Goal: Information Seeking & Learning: Learn about a topic

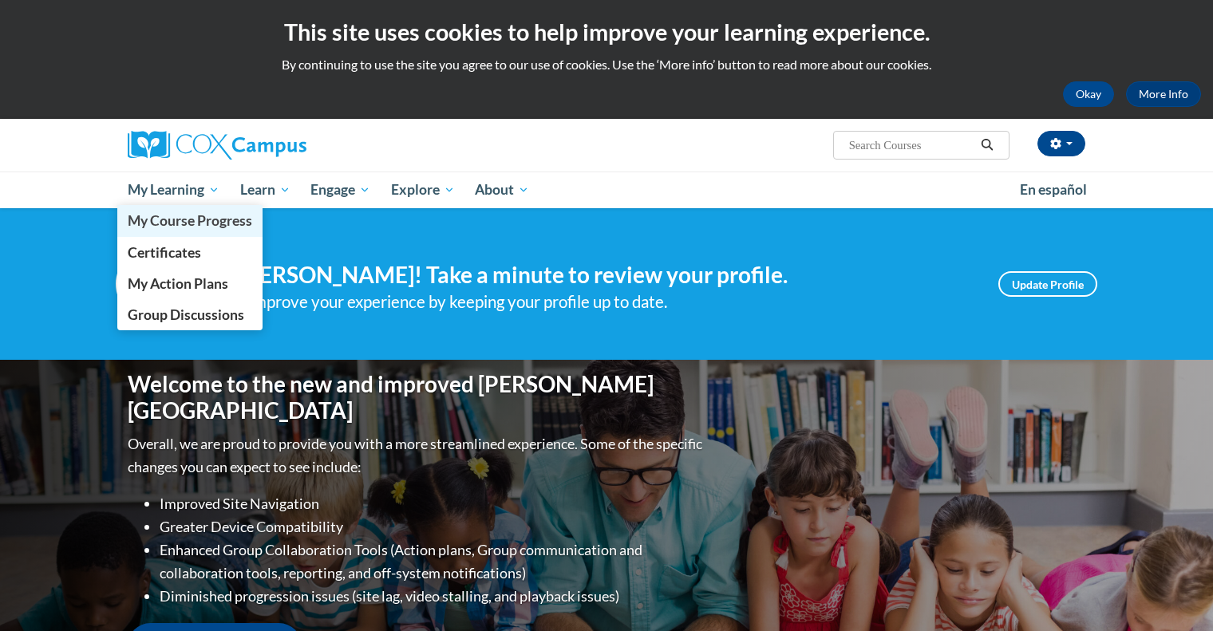
click at [190, 216] on span "My Course Progress" at bounding box center [190, 220] width 125 height 17
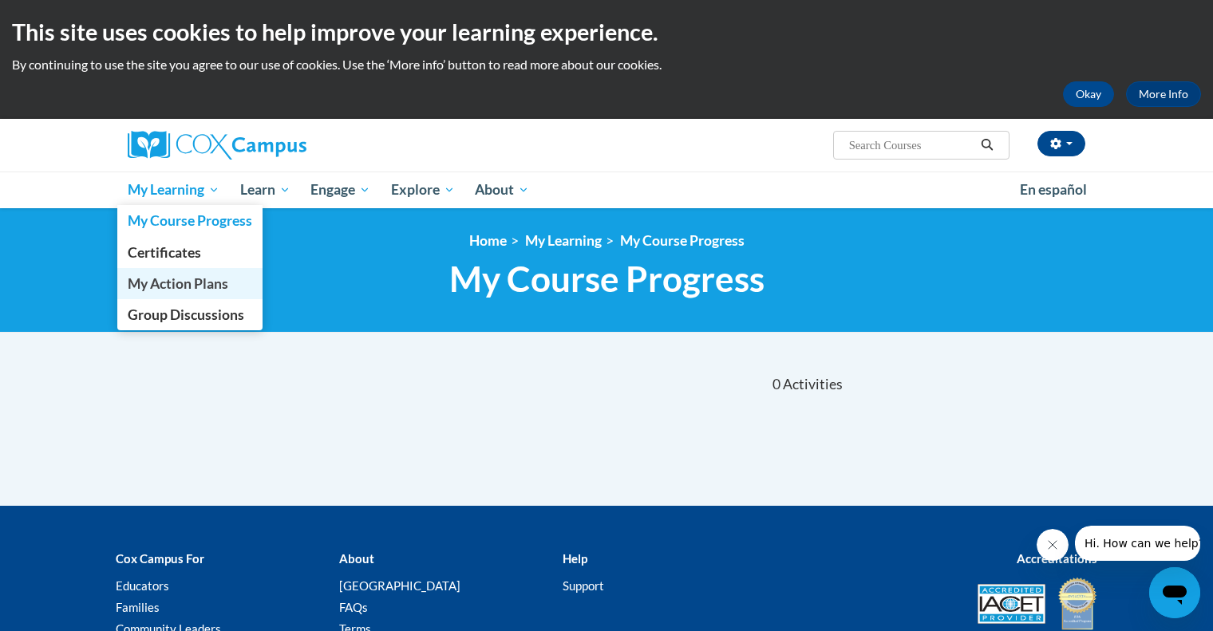
click at [187, 284] on span "My Action Plans" at bounding box center [178, 283] width 101 height 17
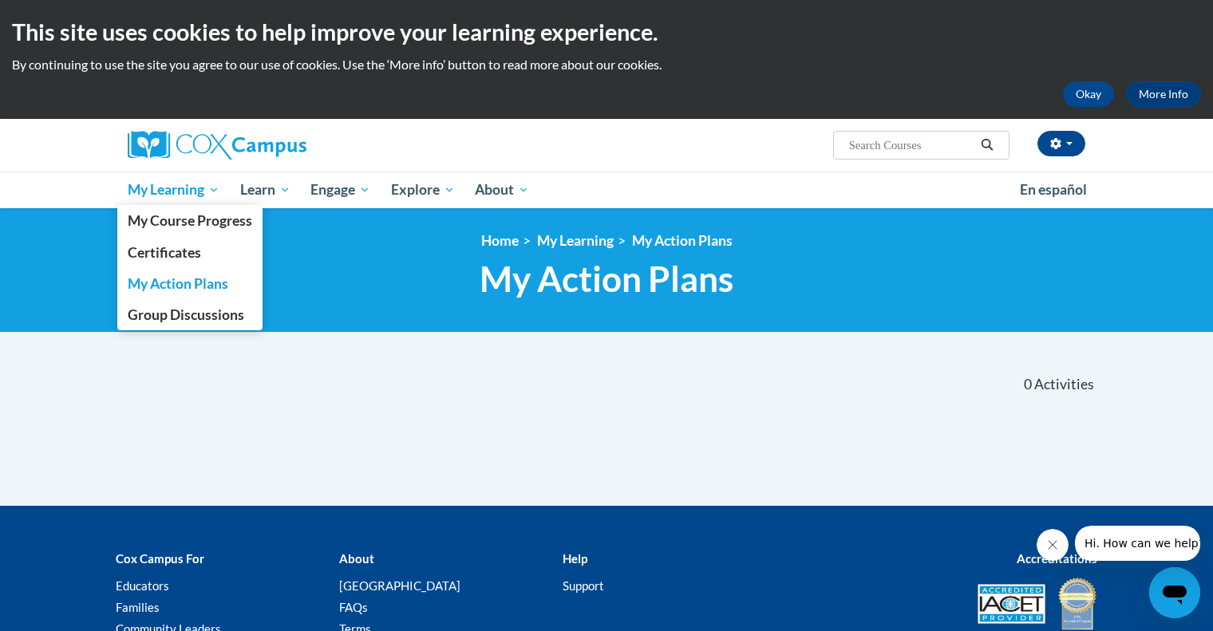
click at [217, 189] on span "My Learning" at bounding box center [174, 189] width 92 height 19
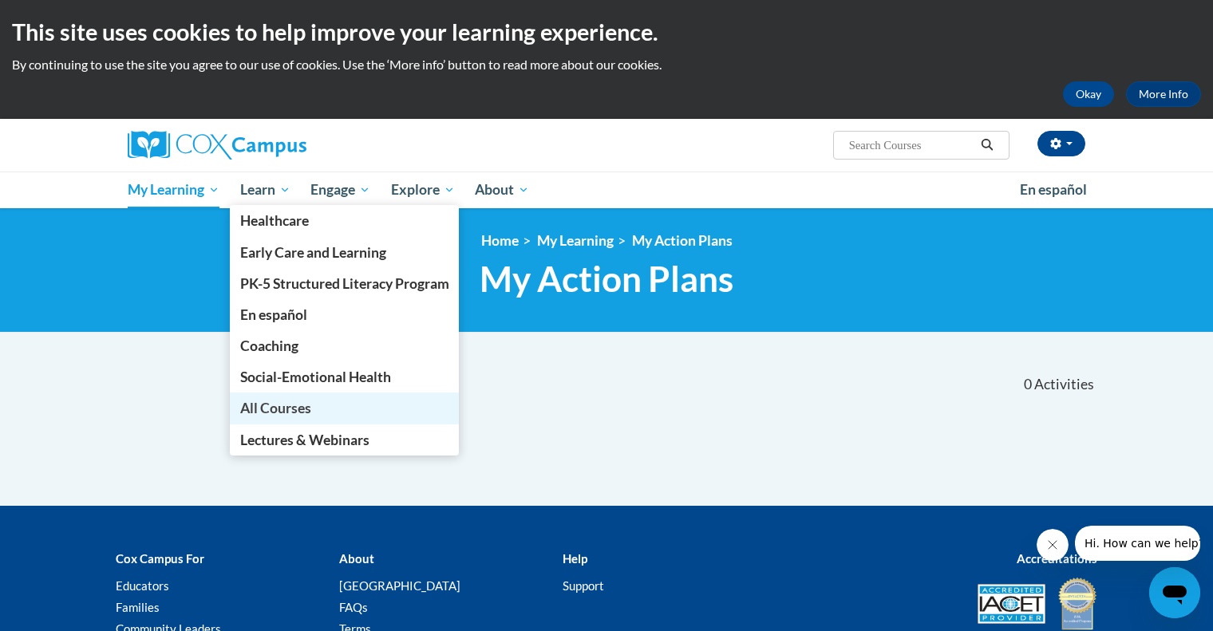
click at [279, 418] on link "All Courses" at bounding box center [345, 408] width 230 height 31
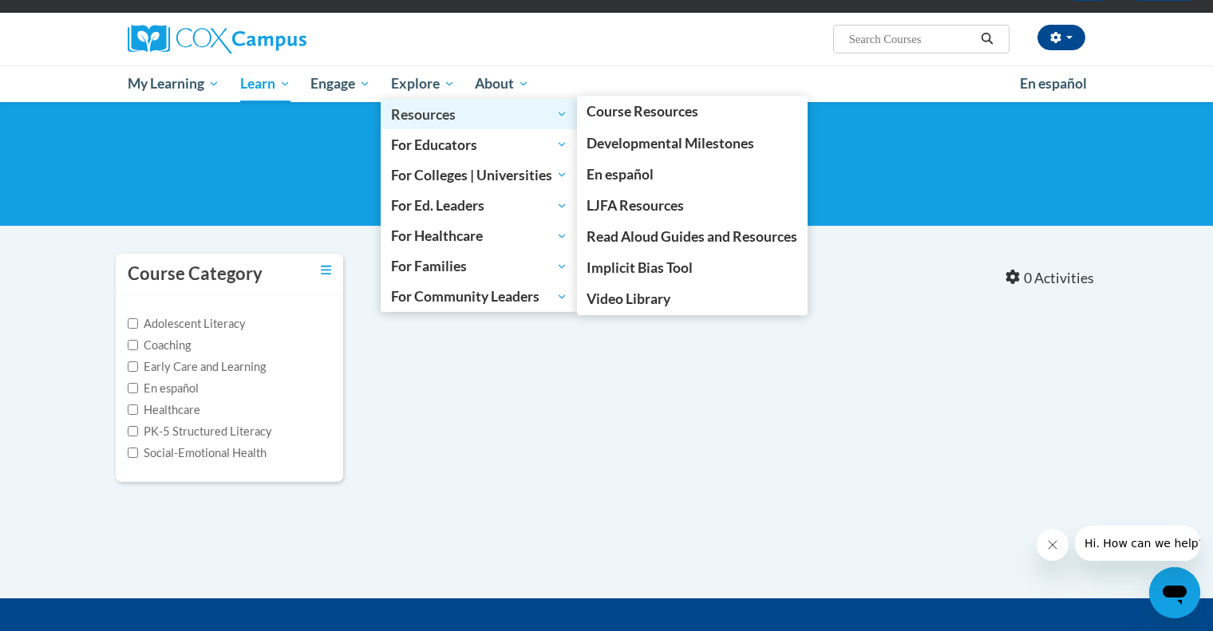
scroll to position [111, 0]
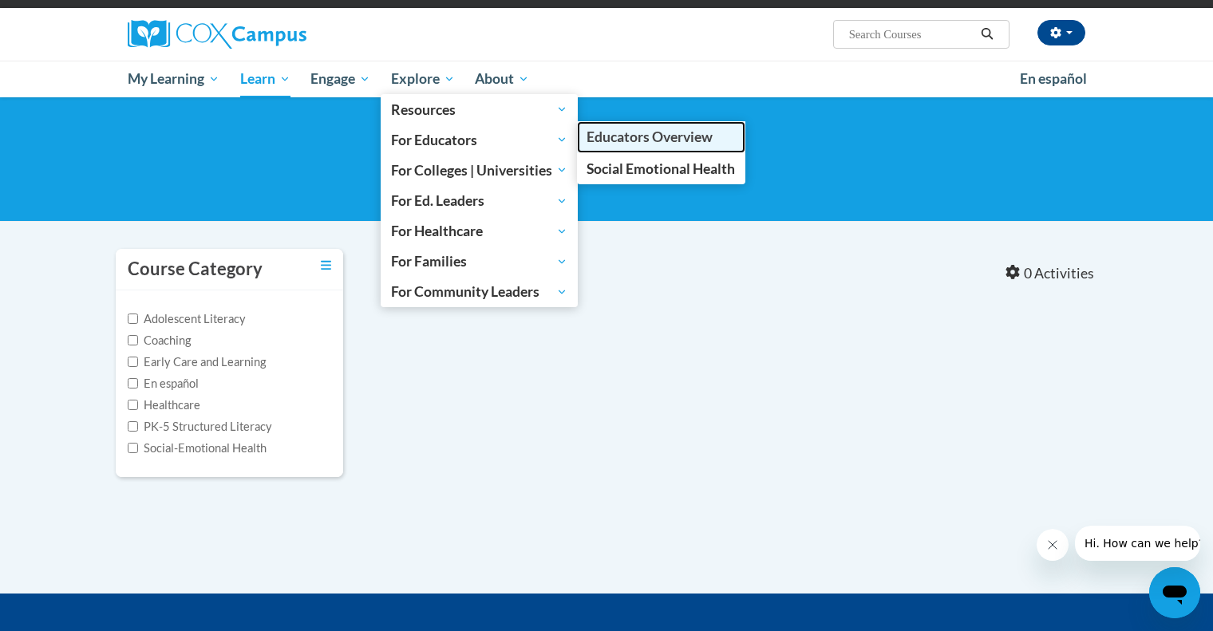
click at [602, 126] on link "Educators Overview" at bounding box center [661, 136] width 169 height 31
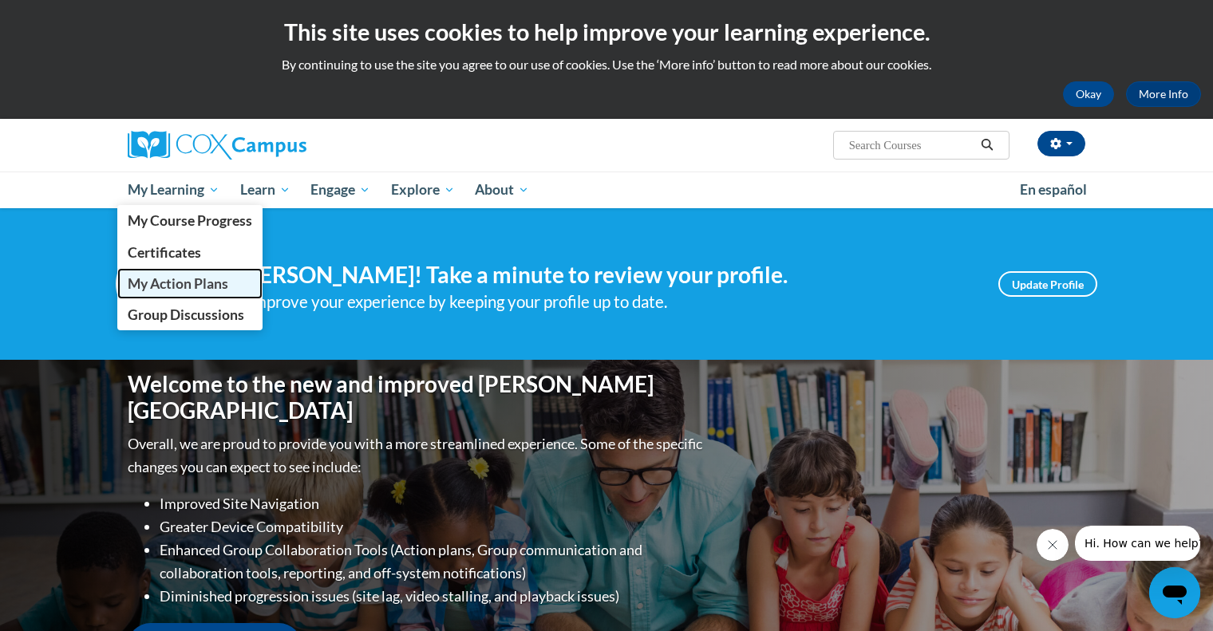
click at [184, 294] on link "My Action Plans" at bounding box center [189, 283] width 145 height 31
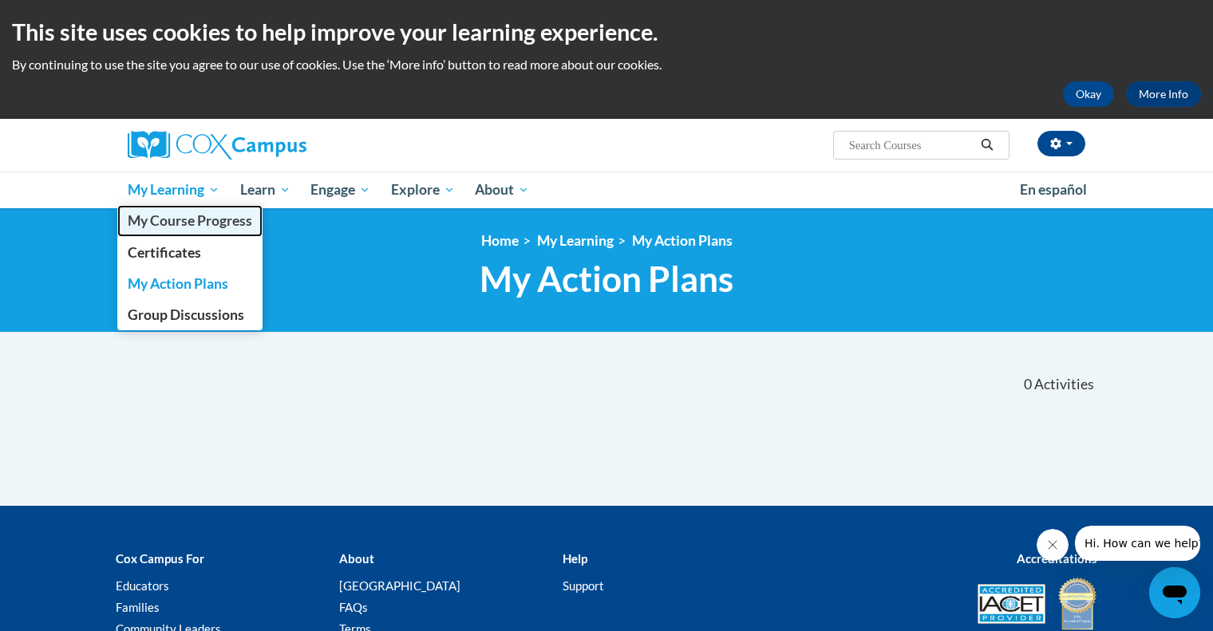
click at [181, 231] on link "My Course Progress" at bounding box center [189, 220] width 145 height 31
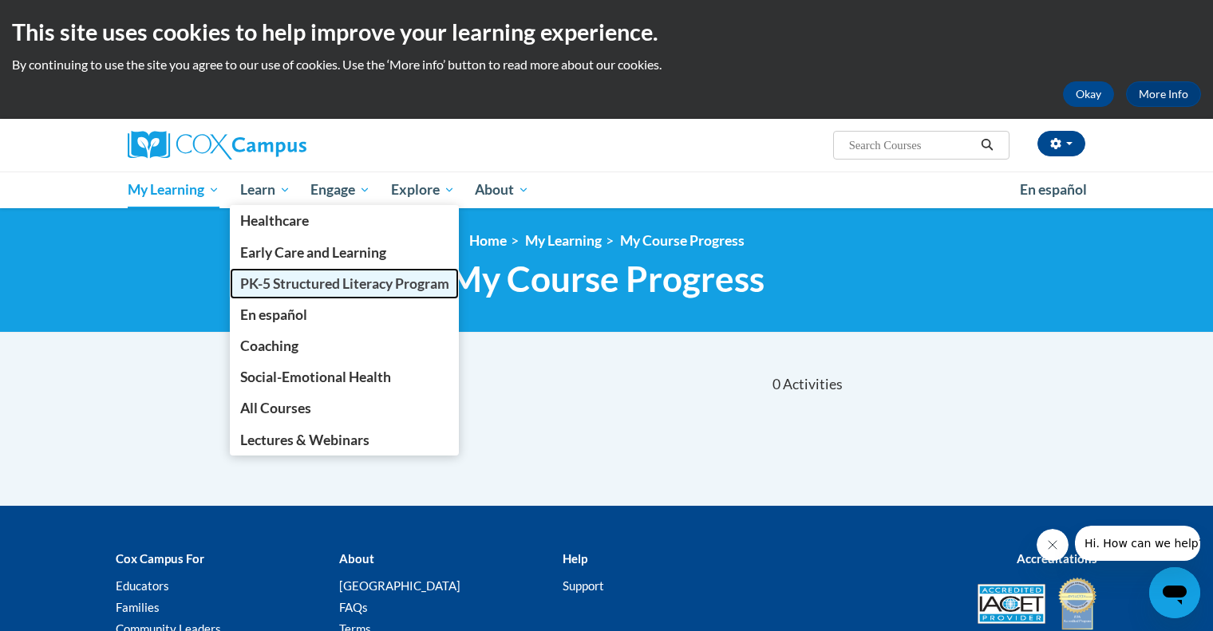
click at [271, 280] on span "PK-5 Structured Literacy Program" at bounding box center [344, 283] width 209 height 17
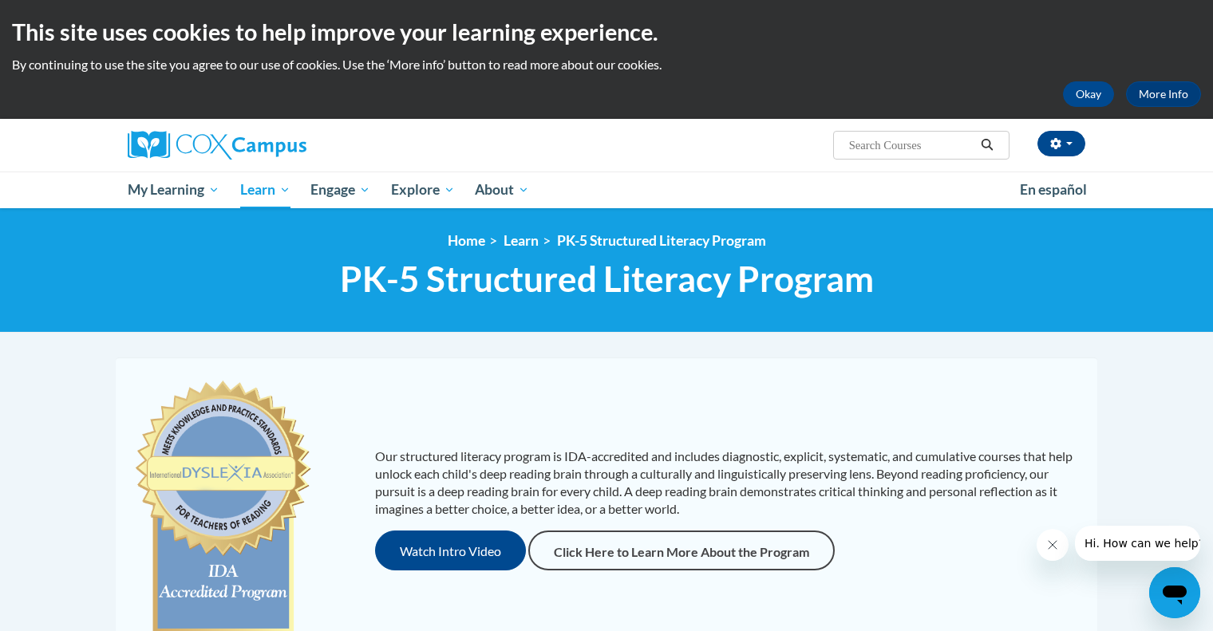
click at [271, 280] on h1 "PK-5 Structured Literacy Program PK-5 Structured Literacy Program" at bounding box center [607, 279] width 982 height 42
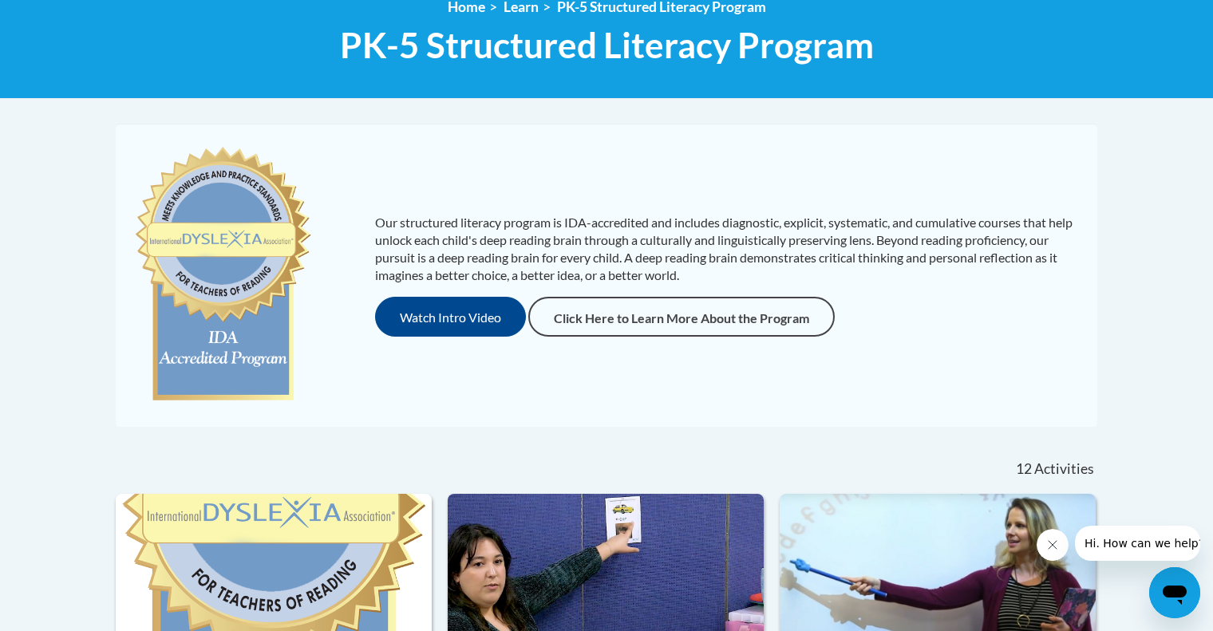
scroll to position [230, 0]
